Goal: Contribute content: Contribute content

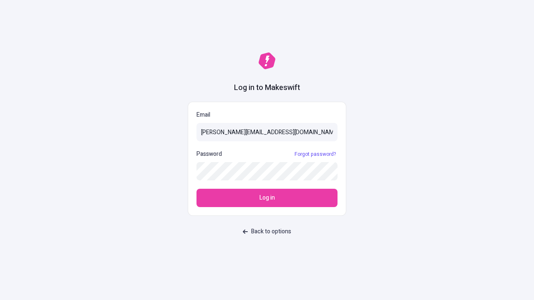
type input "[PERSON_NAME][EMAIL_ADDRESS][DOMAIN_NAME]"
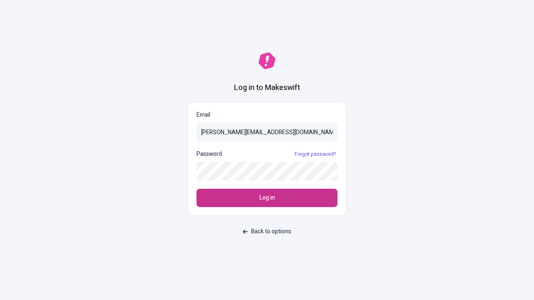
click at [267, 198] on span "Log in" at bounding box center [266, 198] width 15 height 9
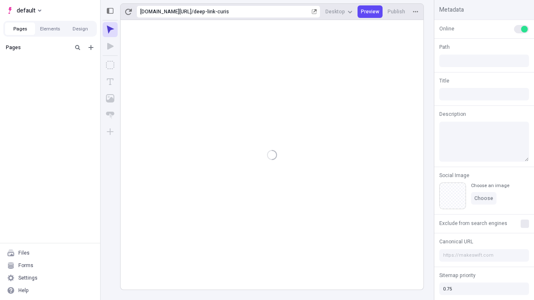
type input "/deep-link-curis"
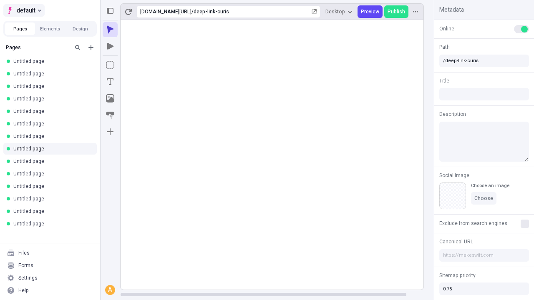
click at [23, 10] on span "default" at bounding box center [26, 10] width 19 height 10
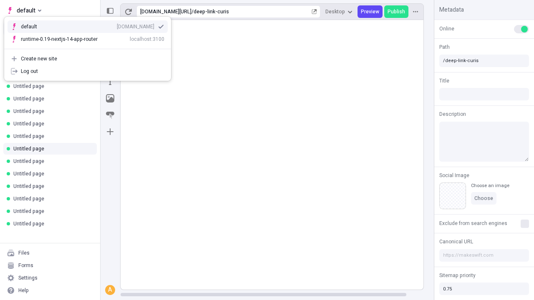
click at [88, 59] on div "Create new site" at bounding box center [92, 58] width 143 height 7
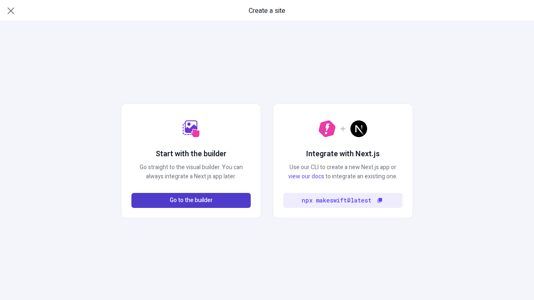
click at [191, 201] on span "Go to the builder" at bounding box center [191, 200] width 43 height 9
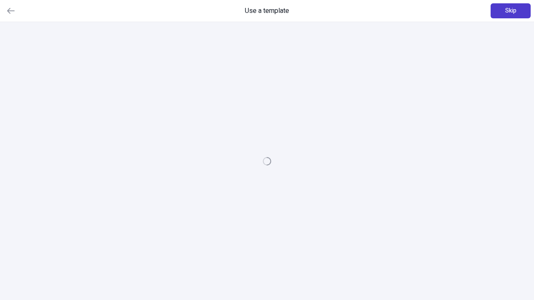
click at [510, 11] on span "Skip" at bounding box center [510, 10] width 11 height 9
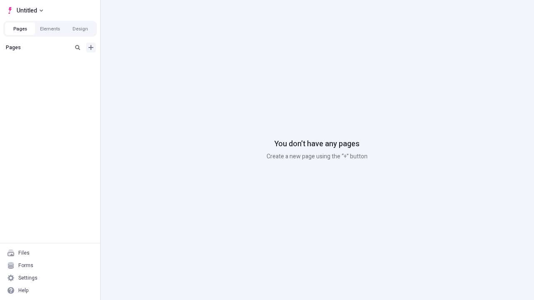
click at [91, 48] on icon "Add new" at bounding box center [90, 47] width 5 height 5
click at [135, 65] on span "Blank page" at bounding box center [140, 64] width 52 height 7
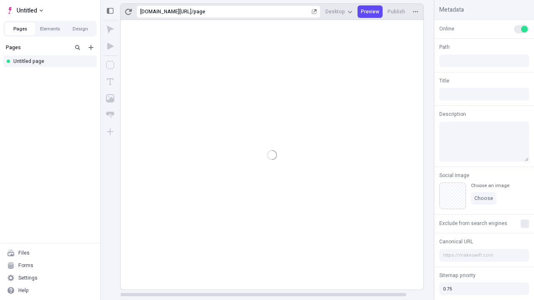
type input "/page"
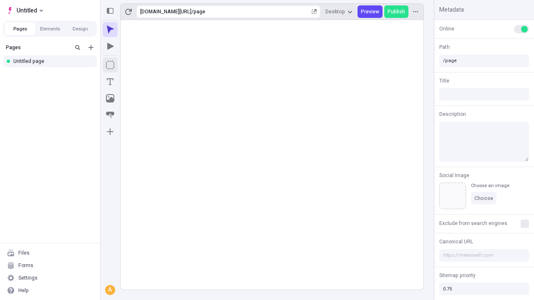
click at [110, 65] on icon "Box" at bounding box center [110, 65] width 8 height 8
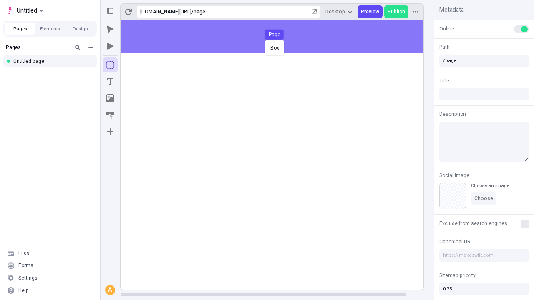
click at [280, 37] on div "Box Page" at bounding box center [267, 150] width 534 height 300
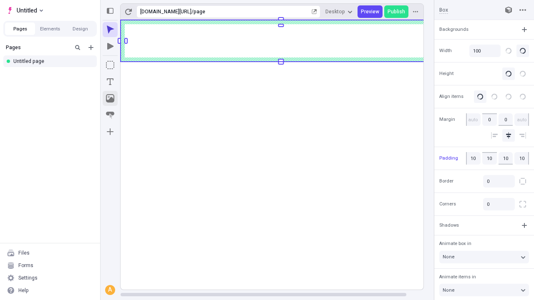
click at [110, 98] on icon "Image" at bounding box center [110, 98] width 8 height 8
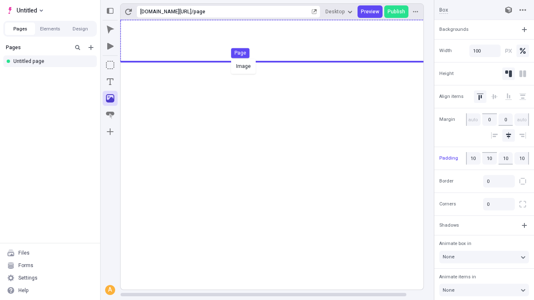
click at [280, 41] on div "Image Page" at bounding box center [267, 150] width 534 height 300
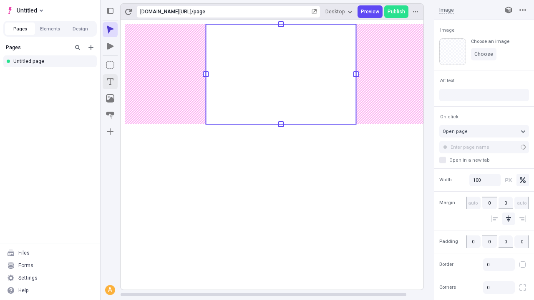
click at [110, 82] on icon "Text" at bounding box center [110, 81] width 7 height 7
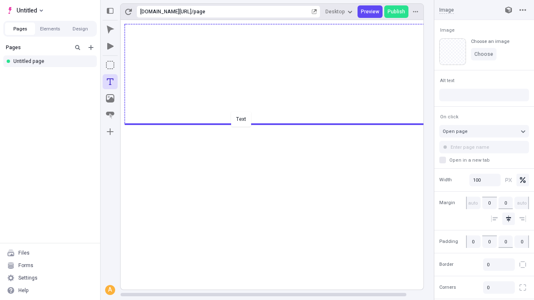
click at [280, 123] on div "Text" at bounding box center [267, 150] width 534 height 300
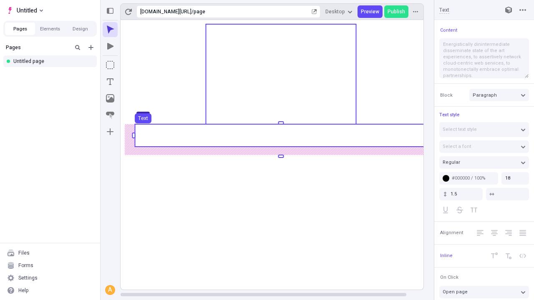
click at [280, 136] on use at bounding box center [281, 135] width 292 height 23
click at [280, 136] on rect at bounding box center [281, 135] width 292 height 23
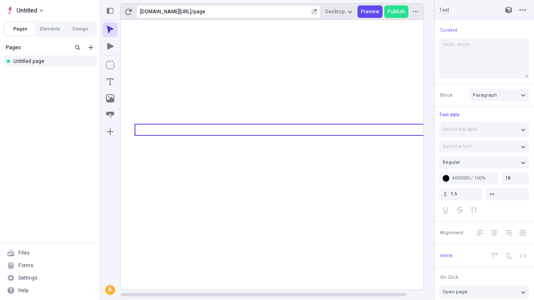
type textarea "Hello, world!"
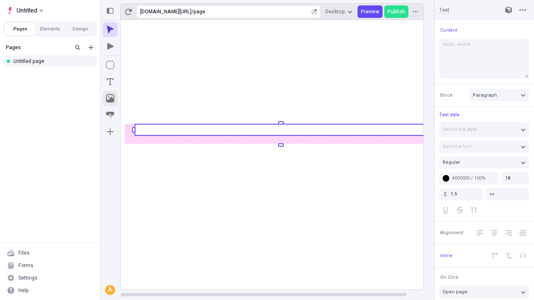
click at [110, 98] on icon "Image" at bounding box center [110, 98] width 8 height 8
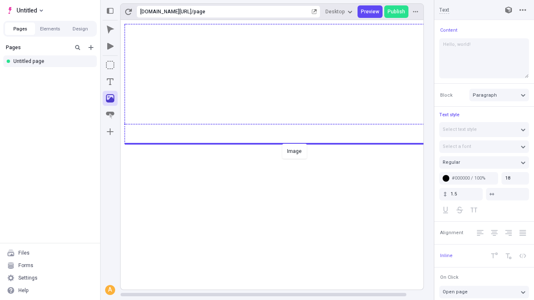
click at [280, 143] on div "Image" at bounding box center [267, 150] width 534 height 300
